Goal: Task Accomplishment & Management: Complete application form

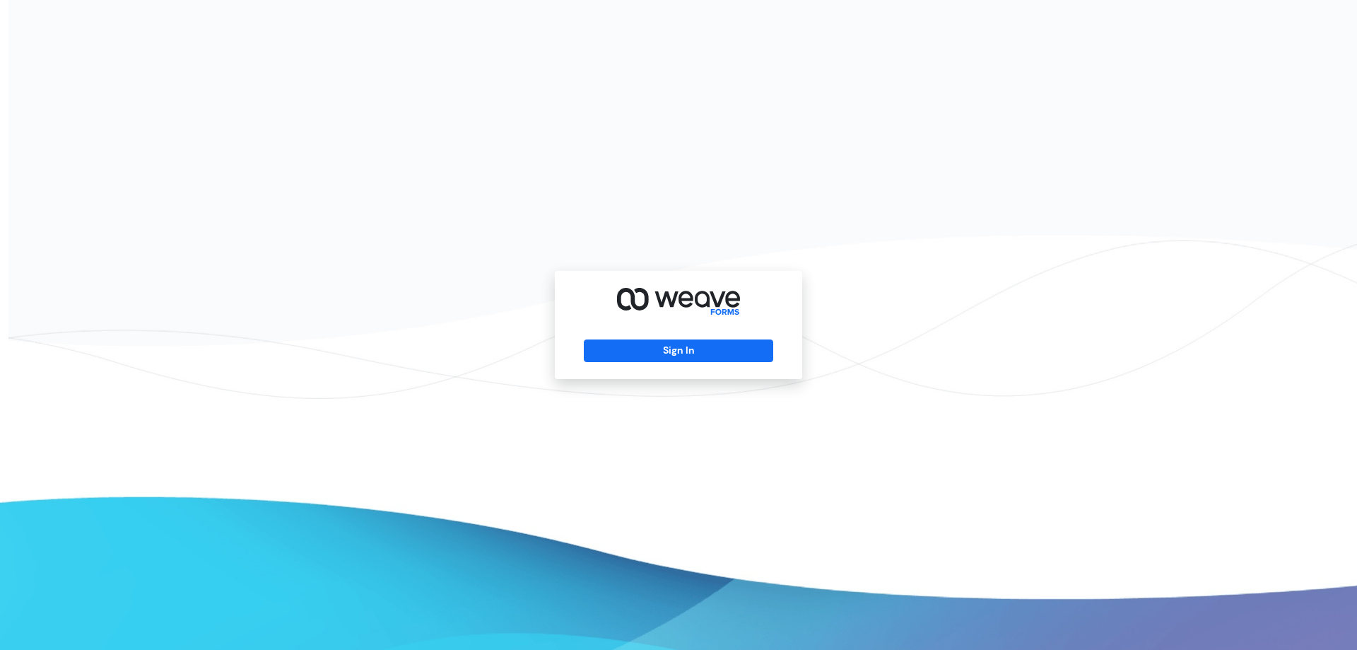
click at [664, 363] on div "Sign In" at bounding box center [678, 325] width 247 height 108
click at [667, 356] on button "Sign In" at bounding box center [678, 350] width 189 height 23
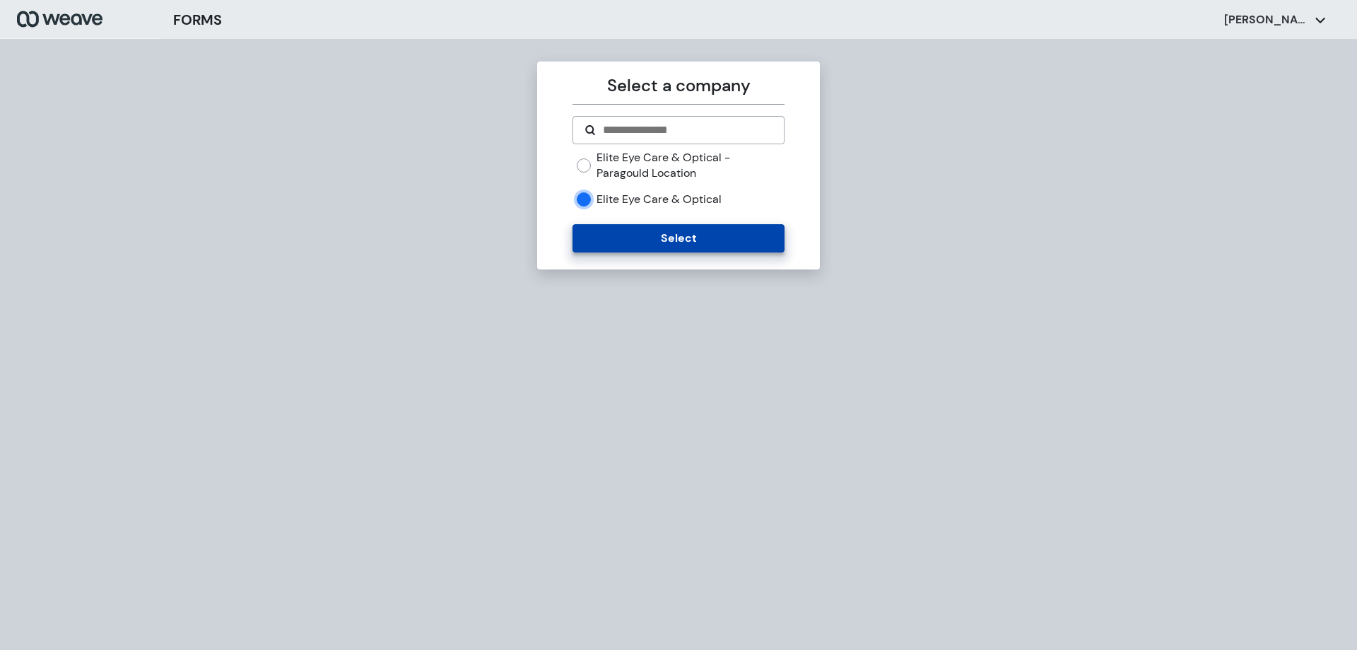
click at [640, 231] on button "Select" at bounding box center [678, 238] width 211 height 28
